Goal: Information Seeking & Learning: Learn about a topic

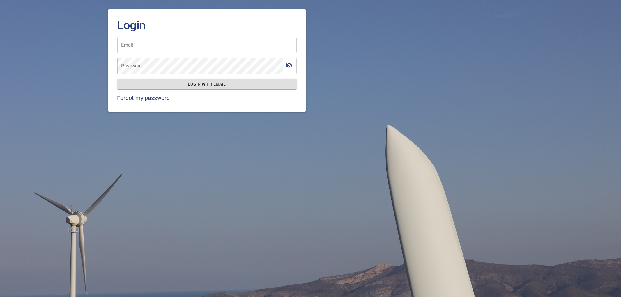
click at [153, 44] on input "Email" at bounding box center [206, 45] width 179 height 16
type input "**********"
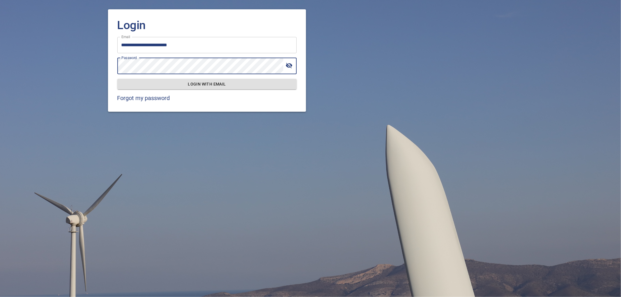
click at [117, 79] on button "Login with email" at bounding box center [206, 84] width 179 height 11
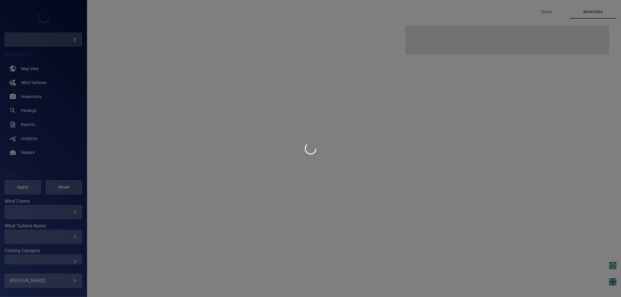
type input "*********"
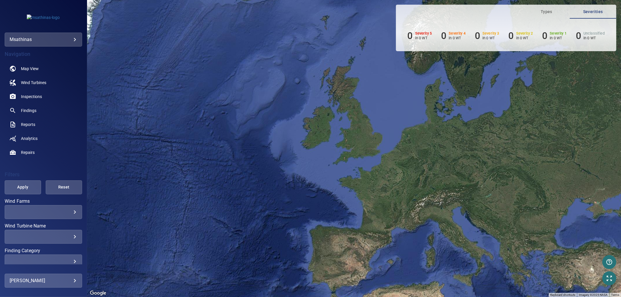
click at [54, 39] on body "**********" at bounding box center [310, 148] width 621 height 297
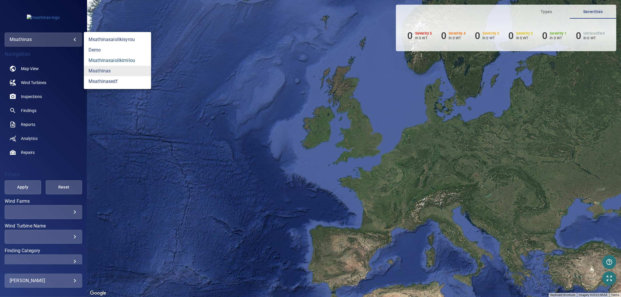
click at [116, 63] on link "msathinasaiolikimilou" at bounding box center [117, 60] width 67 height 10
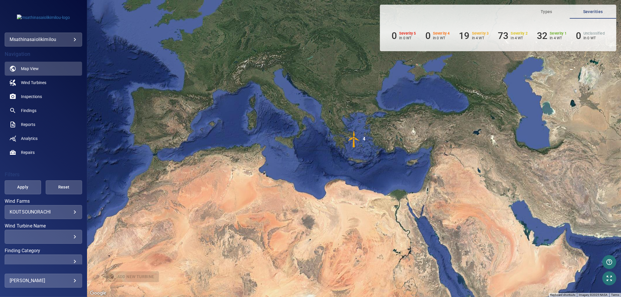
click at [45, 38] on body "**********" at bounding box center [310, 148] width 621 height 297
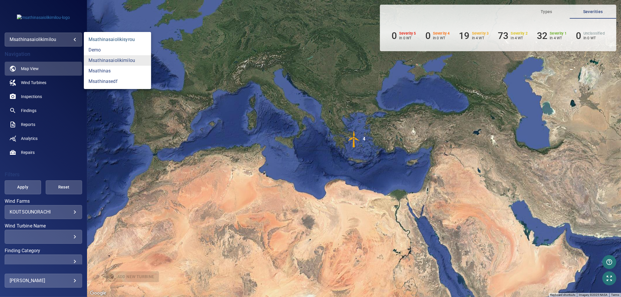
click at [116, 38] on link "msathinasaiolikisyrou" at bounding box center [117, 39] width 67 height 10
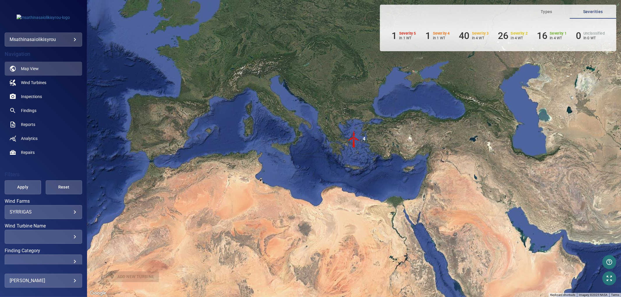
click at [33, 39] on body "**********" at bounding box center [310, 148] width 621 height 297
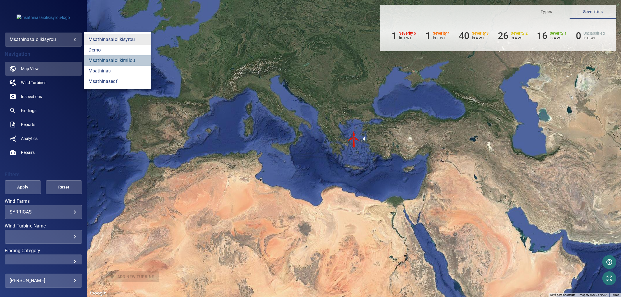
click at [111, 60] on link "msathinasaiolikimilou" at bounding box center [117, 60] width 67 height 10
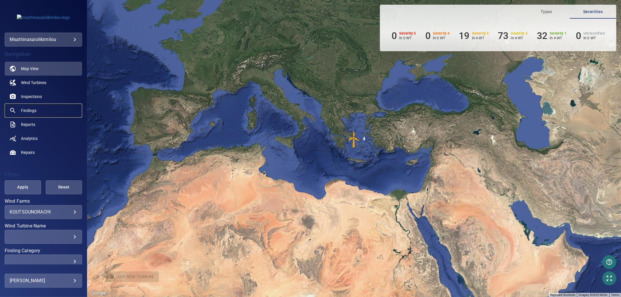
click at [37, 109] on link "Findings" at bounding box center [43, 111] width 77 height 14
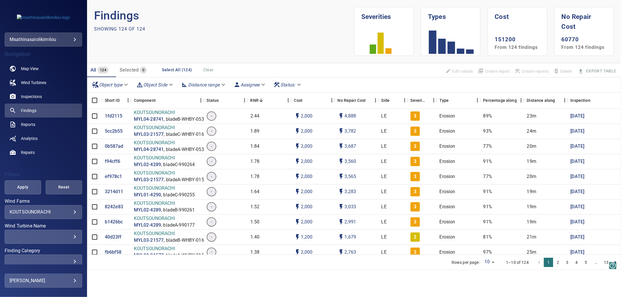
scroll to position [52, 0]
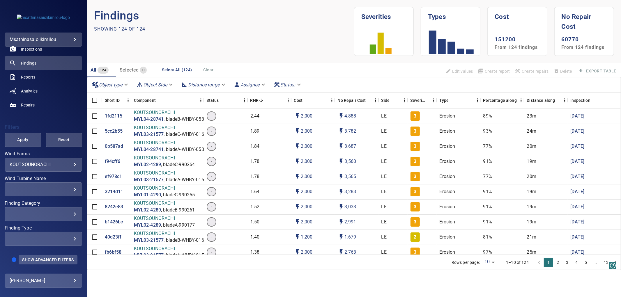
click at [40, 258] on span "Show Advanced Filters" at bounding box center [48, 260] width 52 height 5
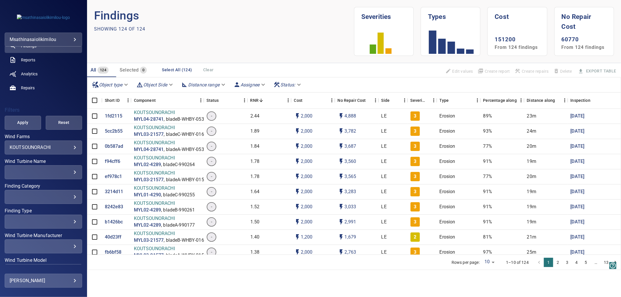
click at [41, 197] on div "​" at bounding box center [44, 197] width 68 height 6
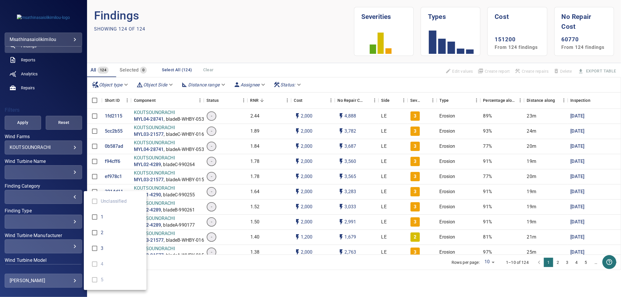
type input "*"
click at [76, 208] on div "Finding Category" at bounding box center [310, 148] width 621 height 297
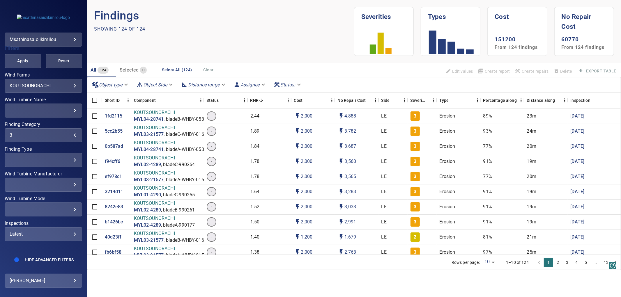
scroll to position [131, 0]
click at [20, 57] on span "Apply" at bounding box center [23, 60] width 22 height 7
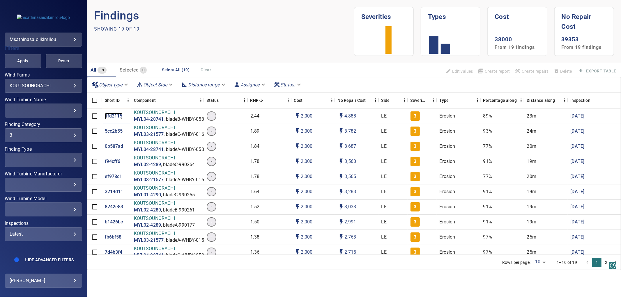
click at [115, 114] on p "1fd2115" at bounding box center [114, 116] width 18 height 7
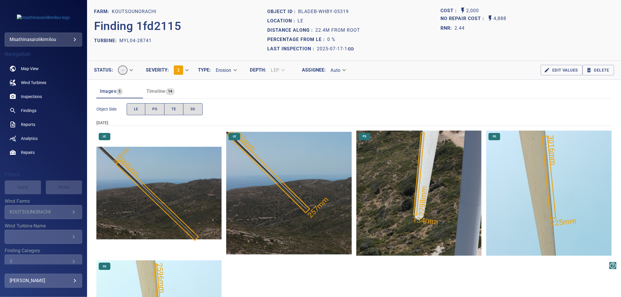
click at [155, 194] on img "KOUTSOUNORACHI/MYL04-28741/2025-07-17-1/2025-07-17-1/image38wp43.jpg" at bounding box center [158, 193] width 125 height 125
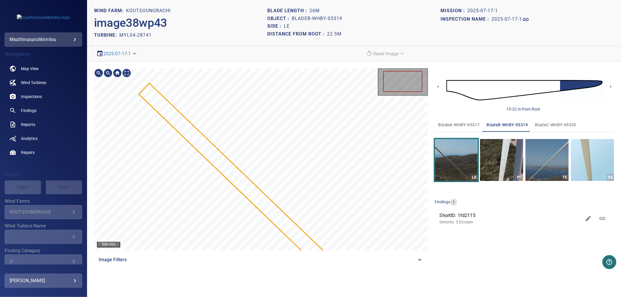
click at [352, 264] on div "500 mm Image Filters" at bounding box center [261, 167] width 334 height 199
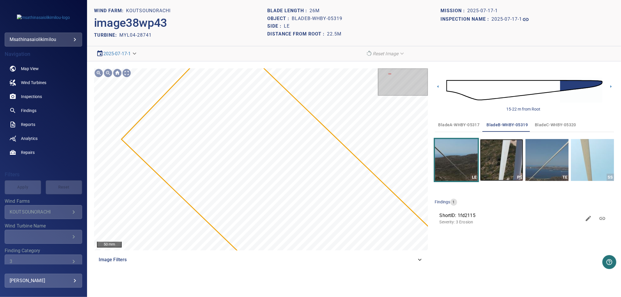
click at [511, 158] on img "button" at bounding box center [501, 160] width 43 height 42
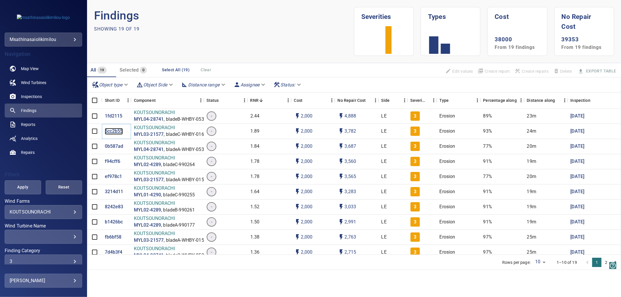
click at [112, 129] on p "5cc2b55" at bounding box center [114, 131] width 18 height 7
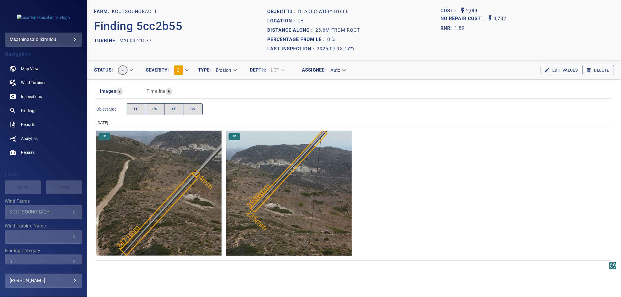
click at [188, 208] on img "KOUTSOUNORACHI/MYL03-21577/2025-07-18-1/2025-07-18-1/image38wp42.jpg" at bounding box center [158, 193] width 125 height 125
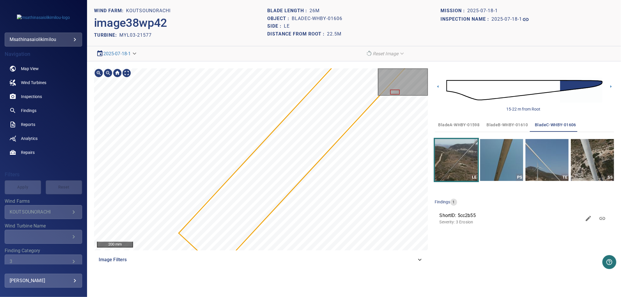
click at [379, 86] on div "200 mm" at bounding box center [261, 159] width 334 height 182
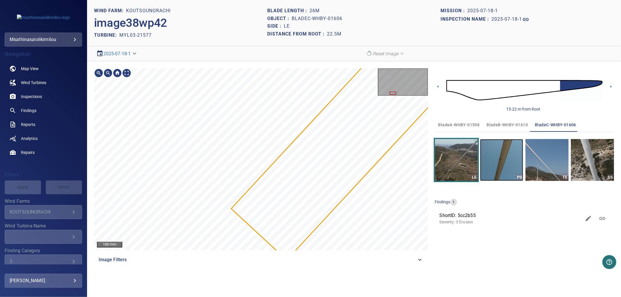
click at [498, 161] on img "button" at bounding box center [501, 160] width 43 height 42
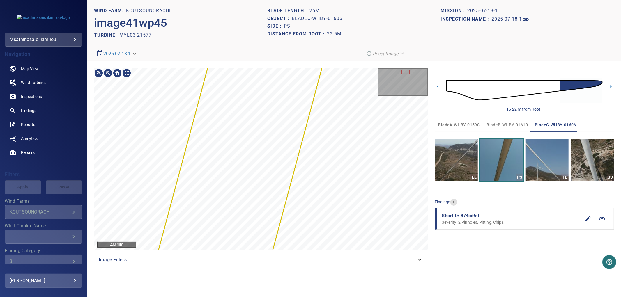
click at [347, 67] on div "4783mm 556mm 200 mm Image Filters 15-22 m from Root bladeA-WHBY-01598 bladeB-WH…" at bounding box center [354, 167] width 534 height 213
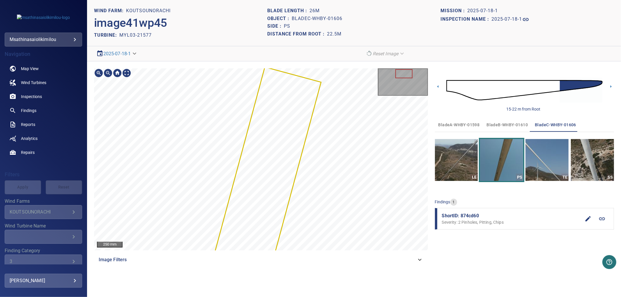
click at [364, 39] on section "**********" at bounding box center [354, 148] width 534 height 297
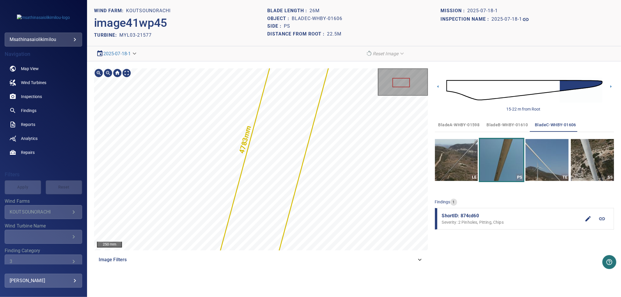
click at [367, 50] on section "**********" at bounding box center [354, 148] width 534 height 297
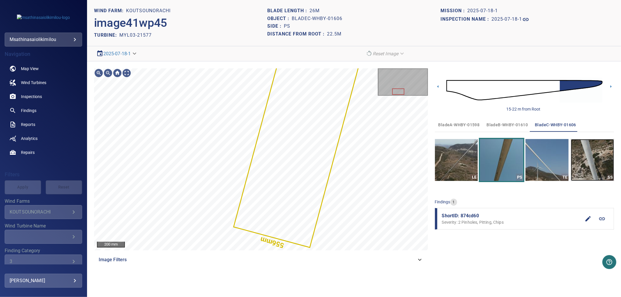
click at [589, 159] on img "button" at bounding box center [592, 160] width 43 height 42
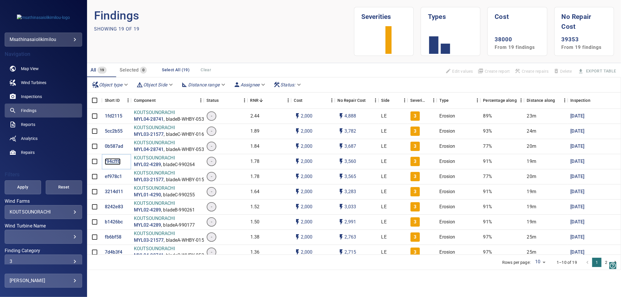
click at [111, 161] on p "f94cff6" at bounding box center [113, 161] width 16 height 7
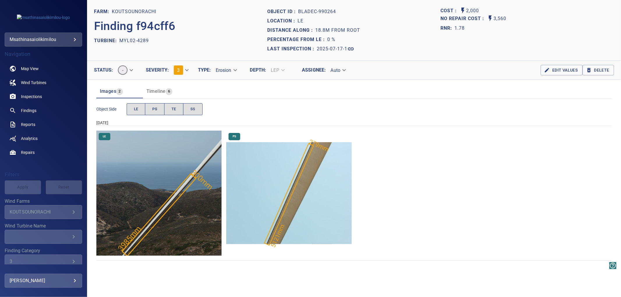
click at [192, 210] on img "KOUTSOUNORACHI/MYL02-4289/2025-07-17-1/2025-07-17-1/image33wp37.jpg" at bounding box center [158, 193] width 125 height 125
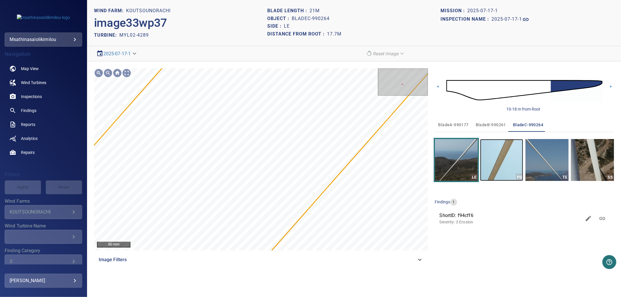
click at [510, 162] on img "button" at bounding box center [501, 160] width 43 height 42
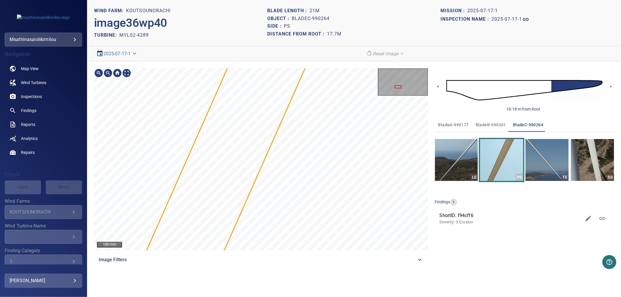
click at [304, 67] on div "100 mm Image Filters 10-18 m from Root bladeA-990177 bladeB-990261 bladeC-99026…" at bounding box center [354, 167] width 534 height 213
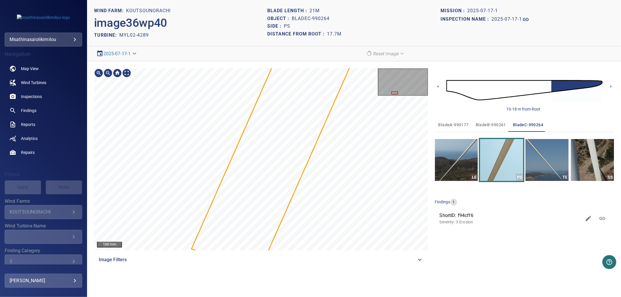
click at [246, 295] on section "**********" at bounding box center [354, 148] width 534 height 297
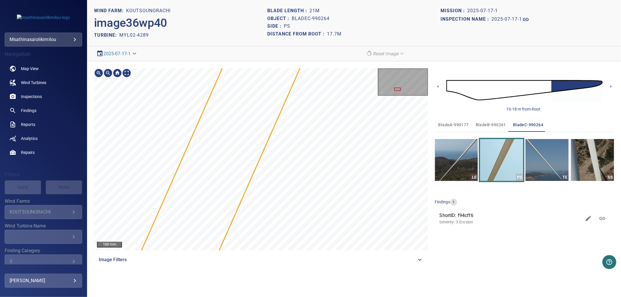
click at [239, 255] on div "100 mm Image Filters" at bounding box center [261, 167] width 334 height 199
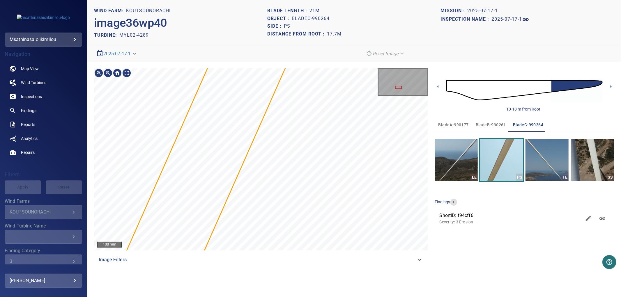
click at [238, 269] on div "100 mm Image Filters 10-18 m from Root bladeA-990177 bladeB-990261 bladeC-99026…" at bounding box center [354, 167] width 534 height 213
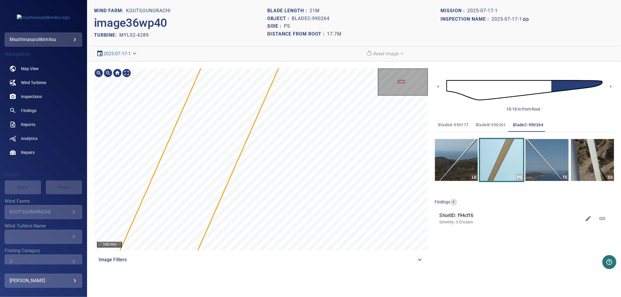
click at [219, 256] on div "100 mm Image Filters" at bounding box center [261, 167] width 334 height 199
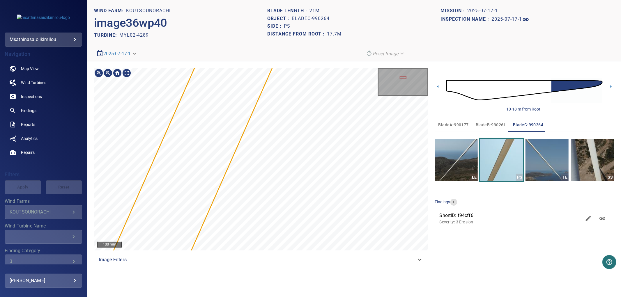
click at [200, 257] on div "100 mm Image Filters" at bounding box center [261, 167] width 334 height 199
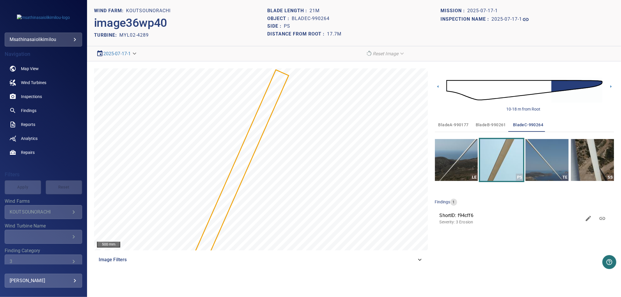
click at [455, 123] on span "bladeA-990177" at bounding box center [453, 124] width 30 height 7
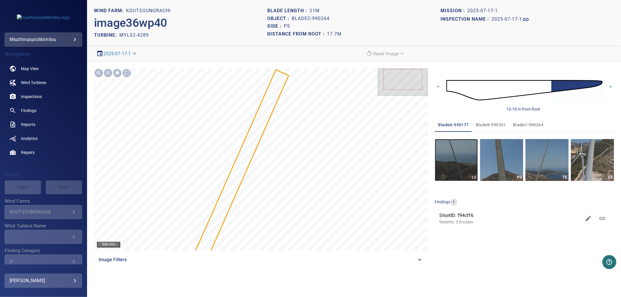
click at [453, 160] on img "button" at bounding box center [456, 160] width 43 height 42
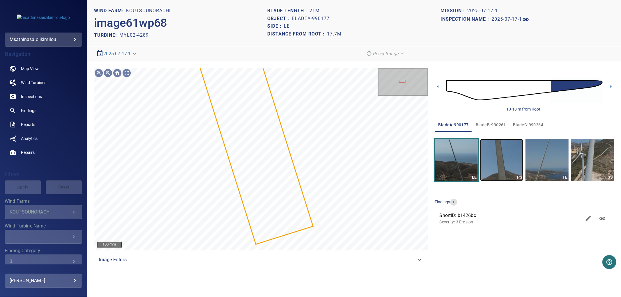
click at [496, 165] on img "button" at bounding box center [501, 160] width 43 height 42
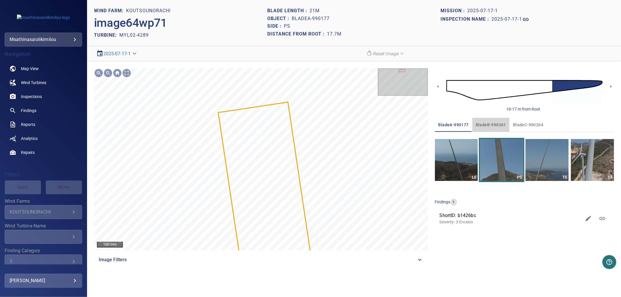
click at [494, 123] on span "bladeB-990261" at bounding box center [491, 124] width 30 height 7
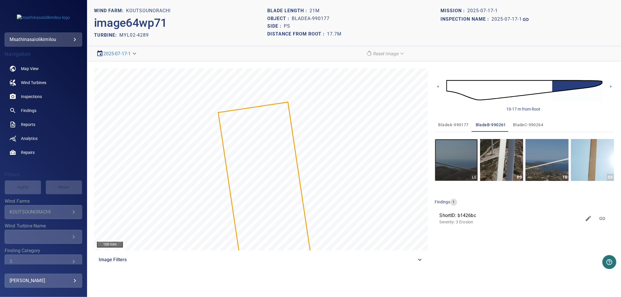
click at [463, 164] on img "button" at bounding box center [456, 160] width 43 height 42
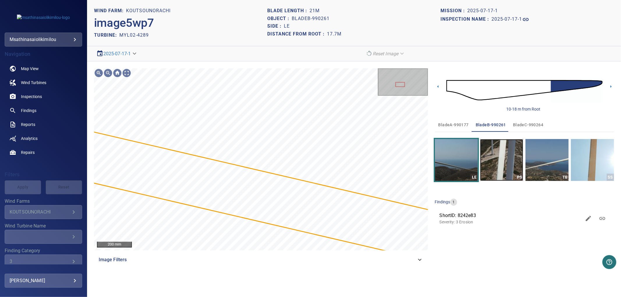
click at [508, 155] on img "button" at bounding box center [501, 160] width 43 height 42
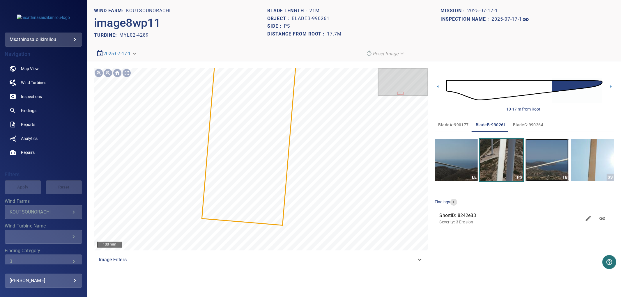
click at [554, 165] on img "button" at bounding box center [546, 160] width 43 height 42
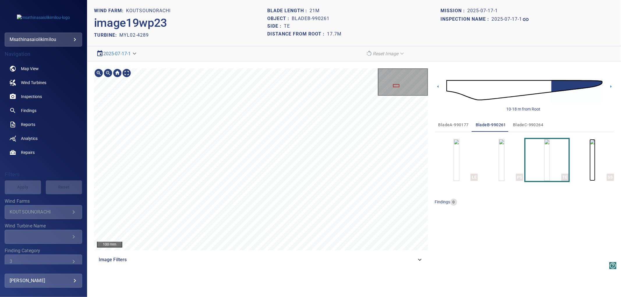
click at [595, 164] on img "button" at bounding box center [593, 160] width 6 height 42
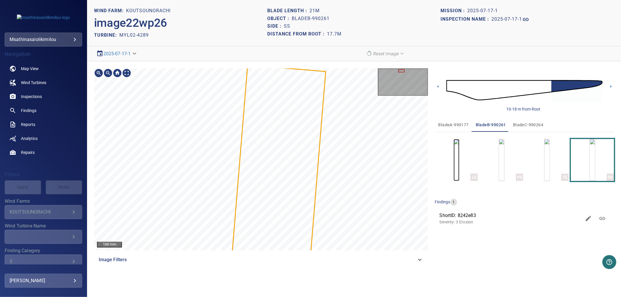
click at [459, 156] on img "button" at bounding box center [457, 160] width 6 height 42
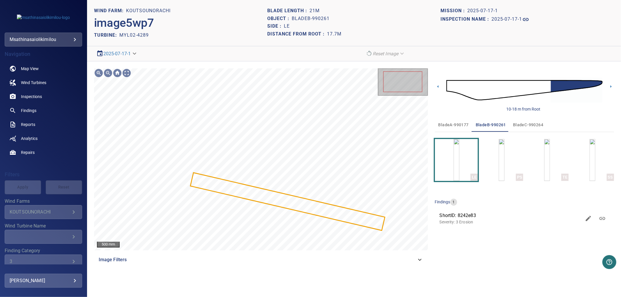
click at [450, 123] on span "bladeA-990177" at bounding box center [453, 124] width 30 height 7
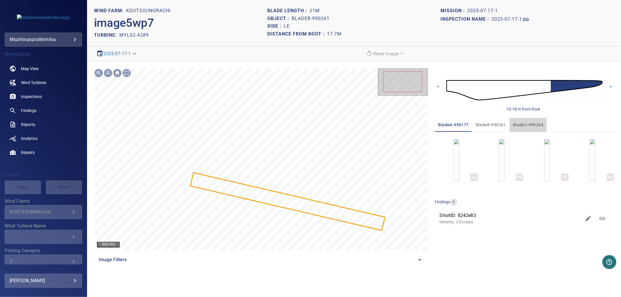
click at [526, 126] on span "bladeC-990264" at bounding box center [528, 124] width 30 height 7
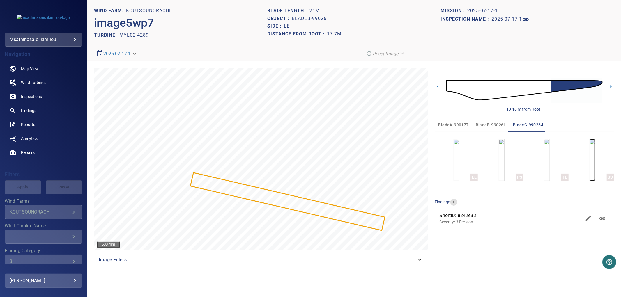
click at [590, 169] on img "button" at bounding box center [593, 160] width 6 height 42
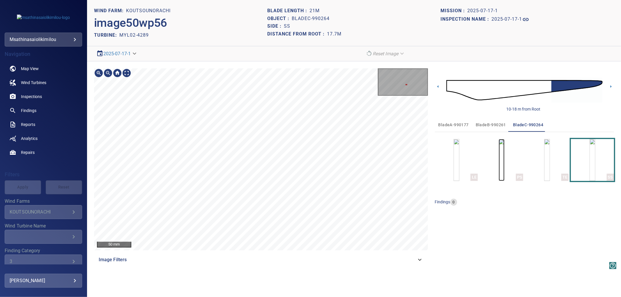
click at [505, 158] on img "button" at bounding box center [502, 160] width 6 height 42
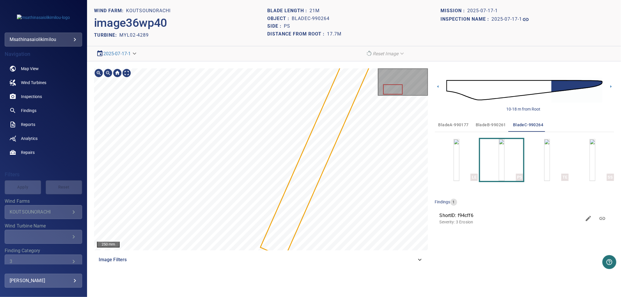
click at [351, 105] on div at bounding box center [261, 159] width 334 height 182
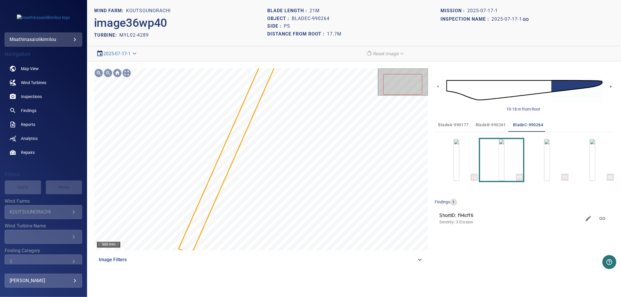
click at [612, 85] on icon at bounding box center [611, 87] width 6 height 6
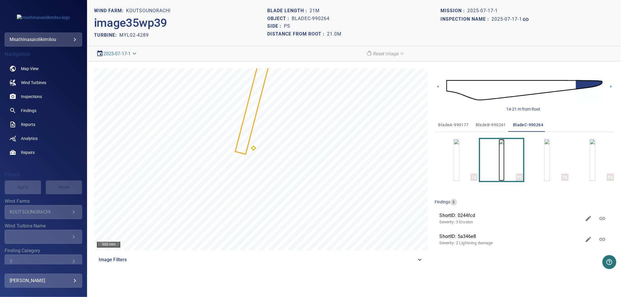
click at [504, 164] on img "button" at bounding box center [502, 160] width 6 height 42
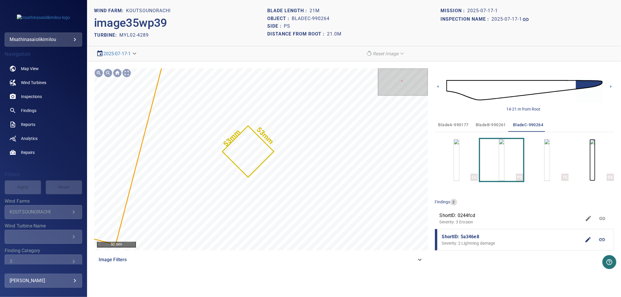
click at [595, 160] on img "button" at bounding box center [593, 160] width 6 height 42
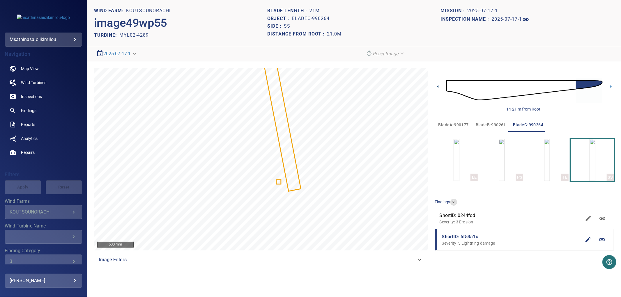
click at [437, 88] on icon at bounding box center [438, 87] width 6 height 6
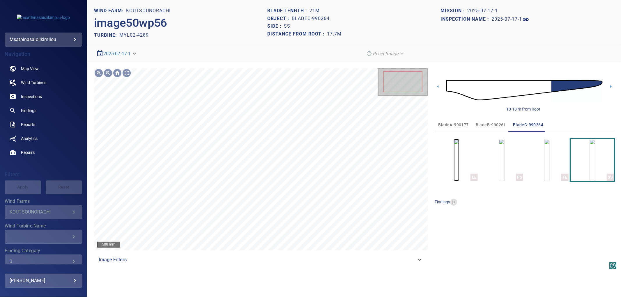
click at [459, 164] on img "button" at bounding box center [457, 160] width 6 height 42
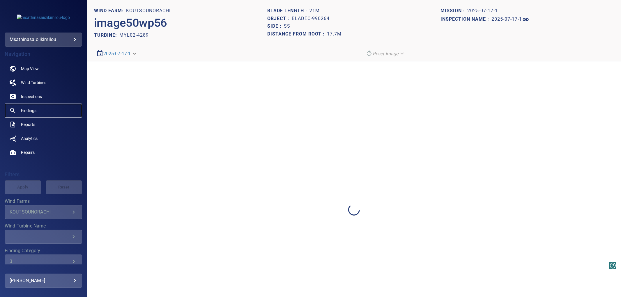
click at [28, 110] on span "Findings" at bounding box center [28, 111] width 15 height 6
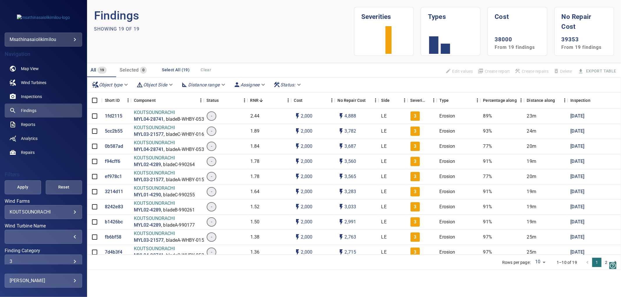
click at [33, 235] on div "​" at bounding box center [44, 237] width 68 height 6
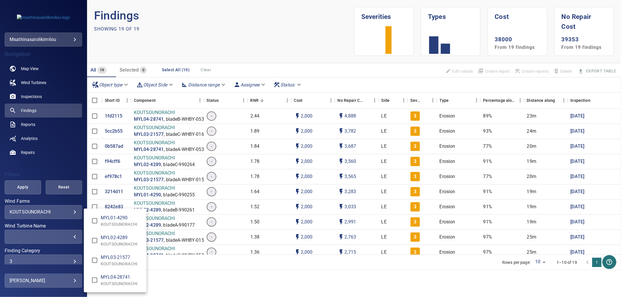
type input "**********"
click at [24, 187] on div "Wind Turbine Name" at bounding box center [310, 148] width 621 height 297
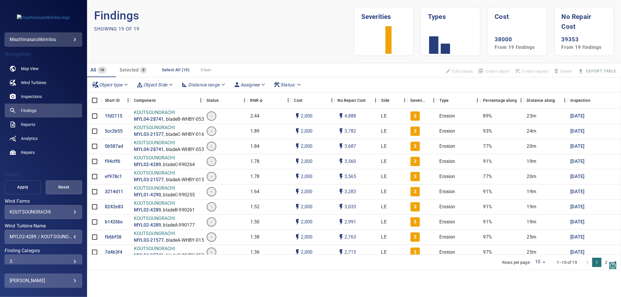
click at [22, 187] on span "Apply" at bounding box center [23, 187] width 22 height 7
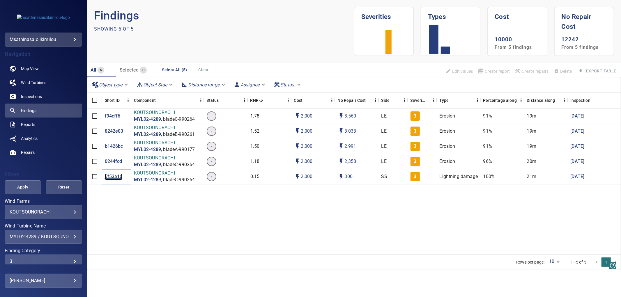
click at [111, 176] on p "5f53a1c" at bounding box center [113, 177] width 17 height 7
click at [114, 115] on p "f94cff6" at bounding box center [113, 116] width 16 height 7
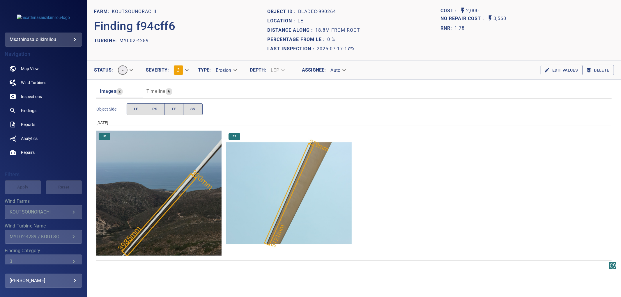
click at [188, 213] on img "KOUTSOUNORACHI/MYL02-4289/2025-07-17-1/2025-07-17-1/image33wp37.jpg" at bounding box center [158, 193] width 125 height 125
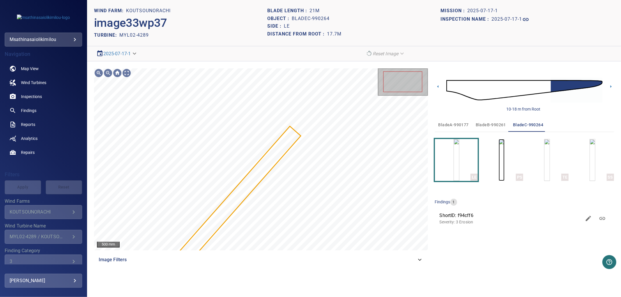
click at [500, 167] on img "button" at bounding box center [502, 160] width 6 height 42
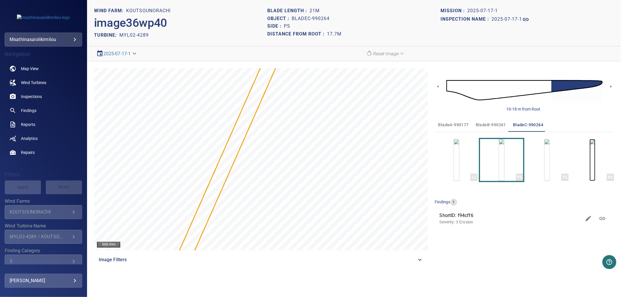
click at [592, 164] on img "button" at bounding box center [593, 160] width 6 height 42
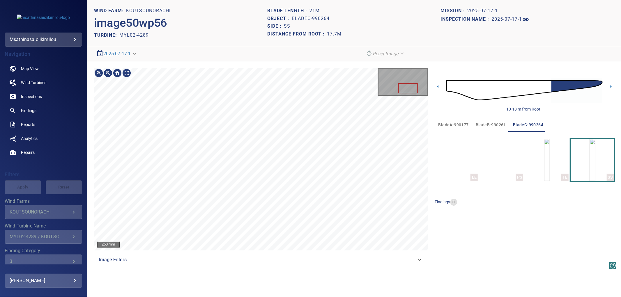
click at [235, 56] on section "**********" at bounding box center [354, 148] width 534 height 297
click at [505, 164] on img "button" at bounding box center [502, 160] width 6 height 42
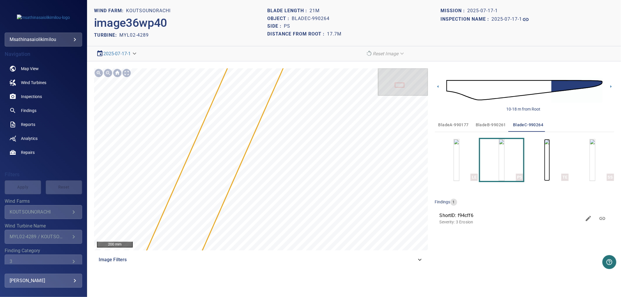
click at [544, 166] on img "button" at bounding box center [547, 160] width 6 height 42
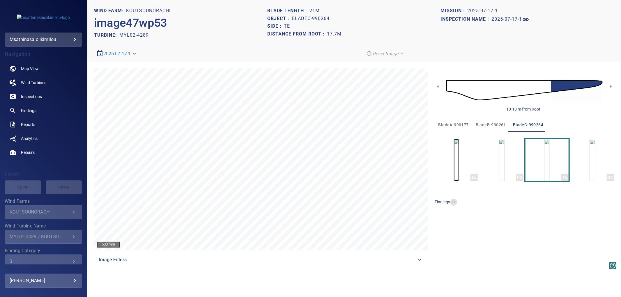
click at [459, 164] on img "button" at bounding box center [457, 160] width 6 height 42
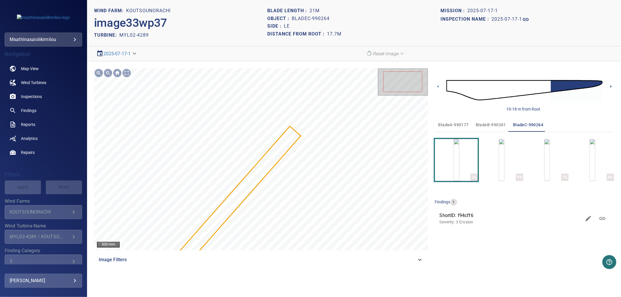
click at [611, 86] on icon at bounding box center [611, 87] width 6 height 6
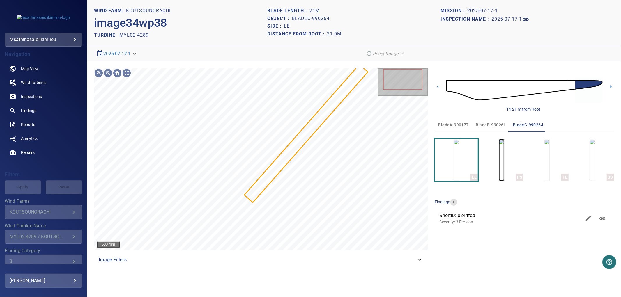
click at [505, 158] on img "button" at bounding box center [502, 160] width 6 height 42
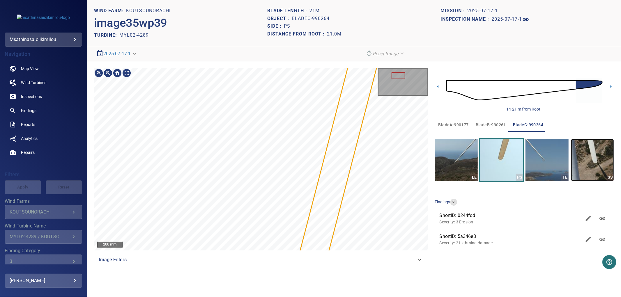
click at [594, 162] on img "button" at bounding box center [592, 160] width 43 height 42
